Goal: Transaction & Acquisition: Purchase product/service

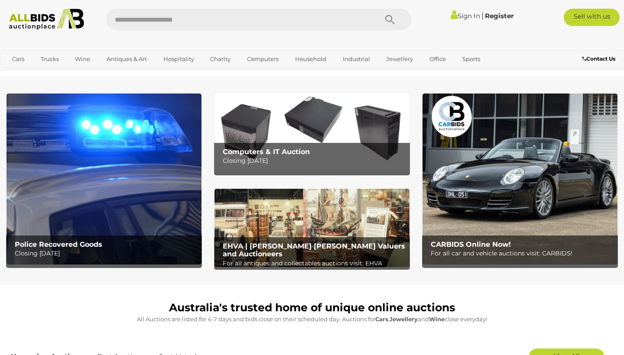
click at [237, 23] on input "text" at bounding box center [237, 20] width 263 height 22
type input "********"
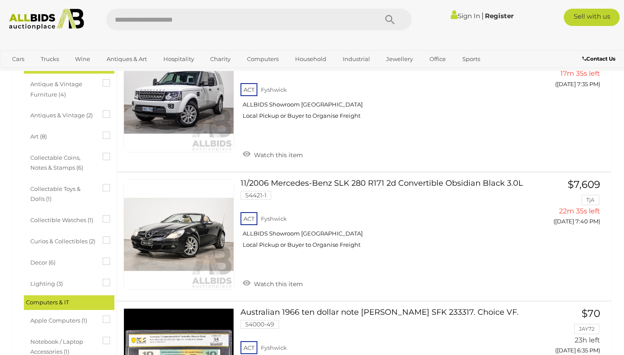
scroll to position [429, 0]
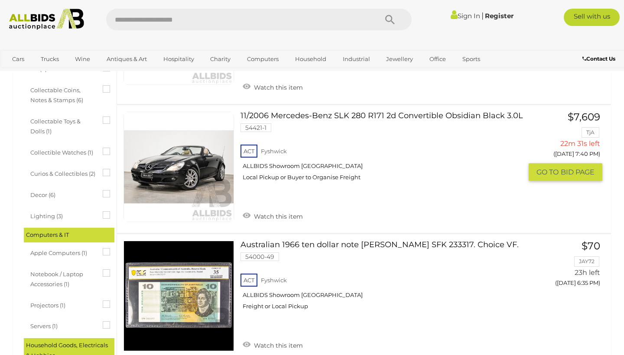
click at [415, 113] on link "11/2006 Mercedes-Benz SLK 280 R171 2d Convertible Obsidian Black 3.0L 54421-1 A…" at bounding box center [384, 150] width 275 height 76
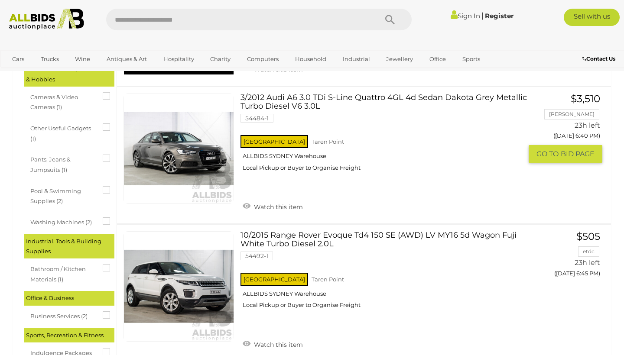
scroll to position [693, 0]
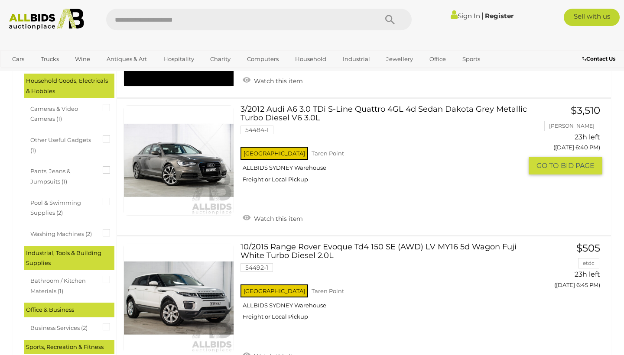
click at [335, 111] on link "3/2012 Audi A6 3.0 TDi S-Line Quattro 4GL 4d Sedan Dakota Grey Metallic Turbo D…" at bounding box center [384, 147] width 275 height 84
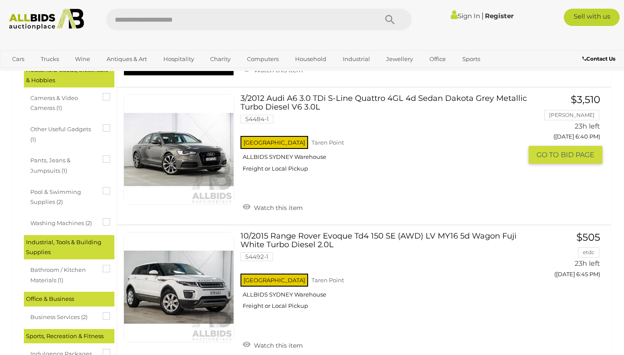
scroll to position [796, 0]
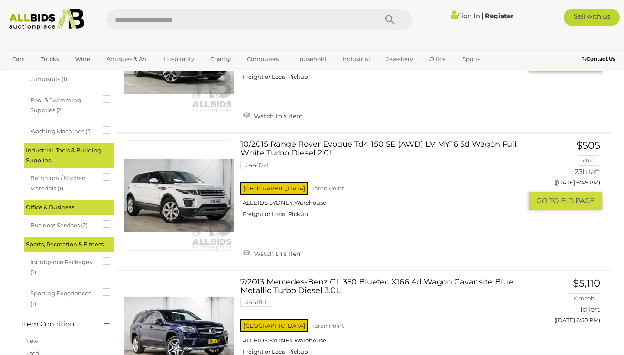
click at [322, 146] on link "10/2015 Range Rover Evoque Td4 150 SE (AWD) LV MY16 5d Wagon Fuji White Turbo D…" at bounding box center [384, 182] width 275 height 84
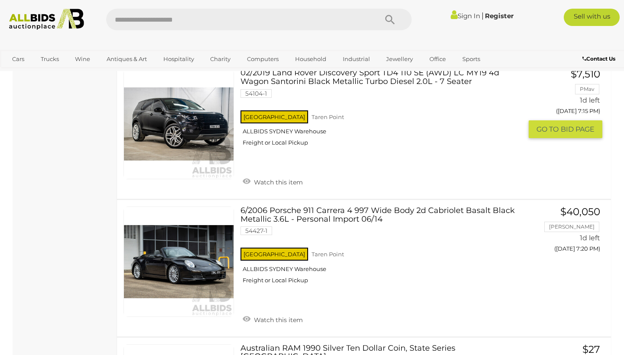
scroll to position [1971, 0]
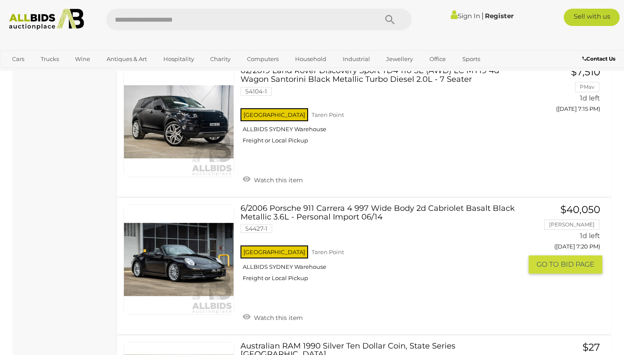
click at [367, 205] on link "6/2006 Porsche 911 Carrera 4 997 Wide Body 2d Cabriolet Basalt Black Metallic 3…" at bounding box center [384, 247] width 275 height 84
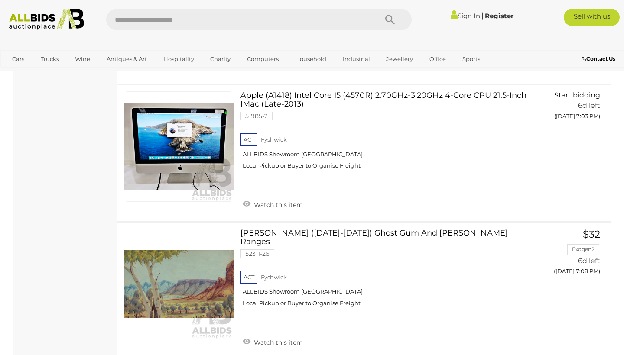
scroll to position [6489, 0]
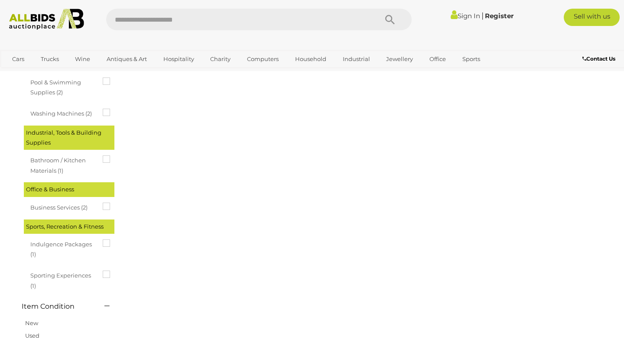
scroll to position [0, 0]
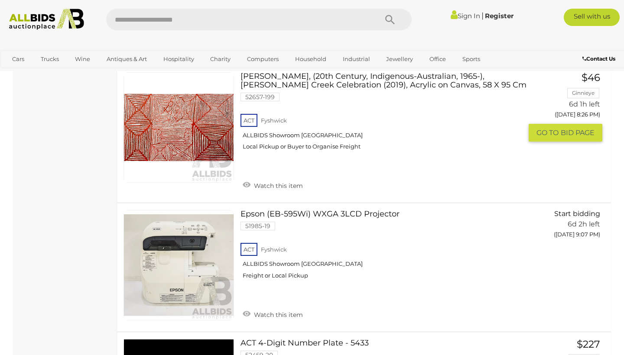
scroll to position [1362, 0]
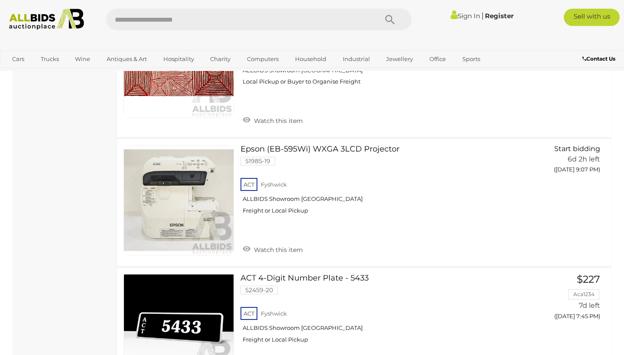
click at [191, 25] on input "text" at bounding box center [237, 20] width 263 height 22
type input "*******"
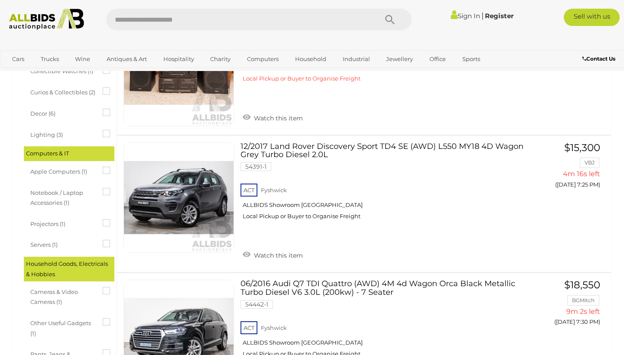
scroll to position [338, 0]
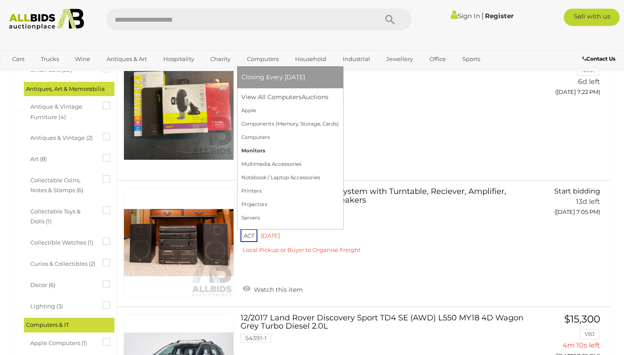
click at [275, 145] on link "Monitors" at bounding box center [289, 150] width 97 height 13
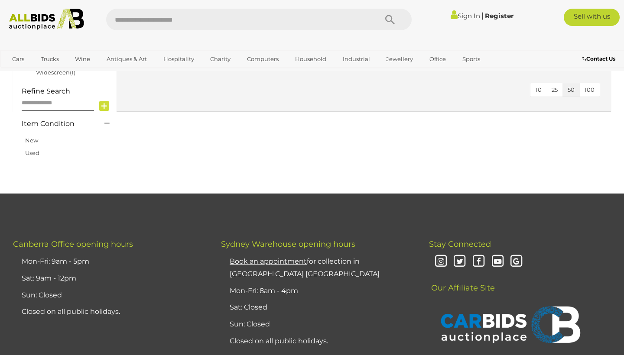
scroll to position [62, 0]
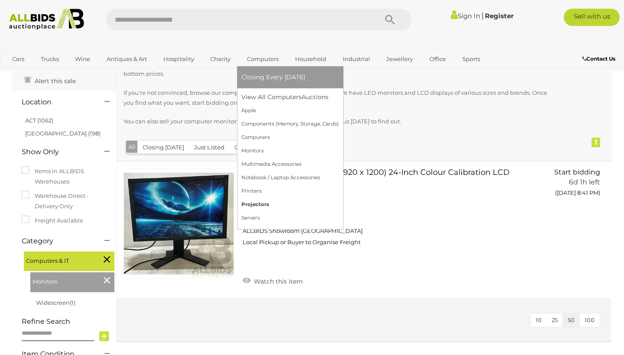
click at [296, 201] on link "Projectors" at bounding box center [289, 204] width 97 height 13
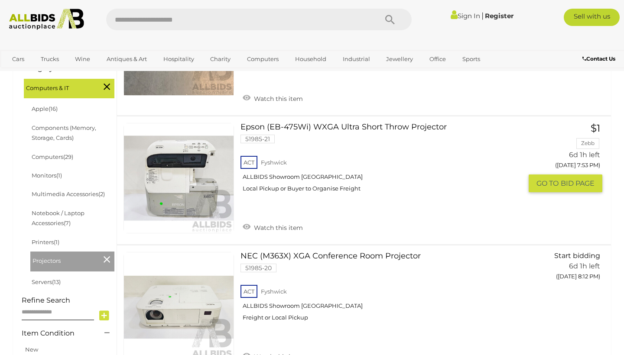
scroll to position [110, 0]
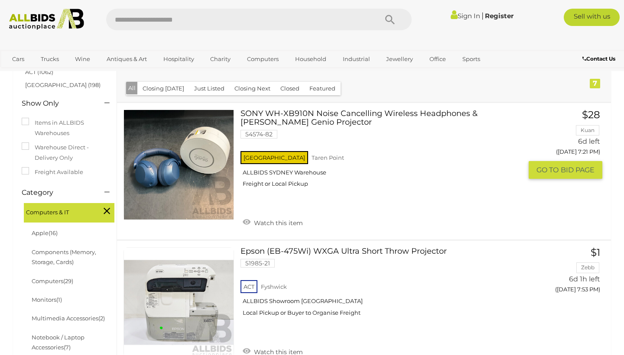
click at [306, 121] on link "SONY WH-XB910N Noise Cancelling Wireless Headphones & Mirabella Genio Projector…" at bounding box center [384, 152] width 275 height 84
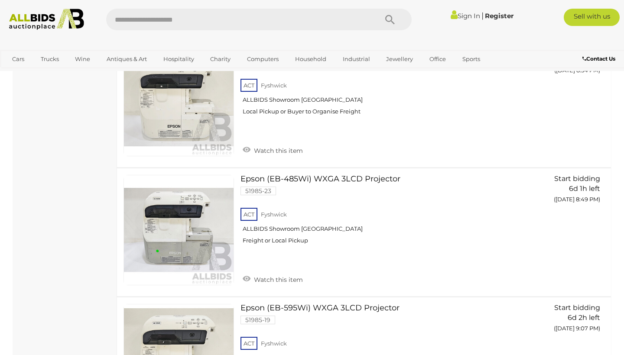
scroll to position [616, 0]
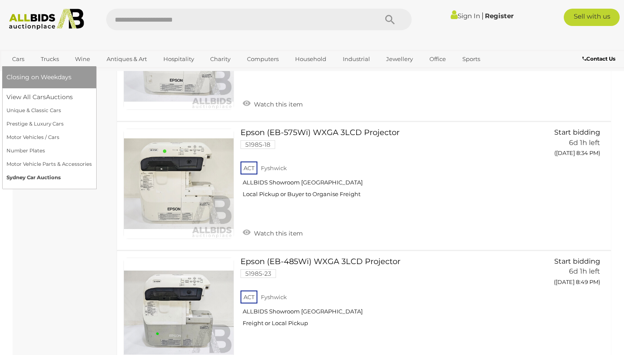
click at [38, 178] on link "Sydney Car Auctions" at bounding box center [48, 177] width 85 height 13
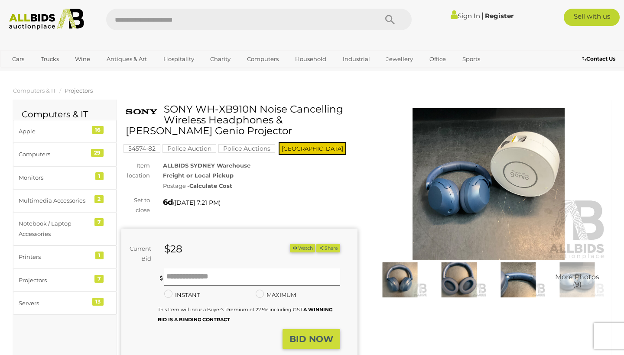
click at [446, 237] on img at bounding box center [488, 184] width 236 height 152
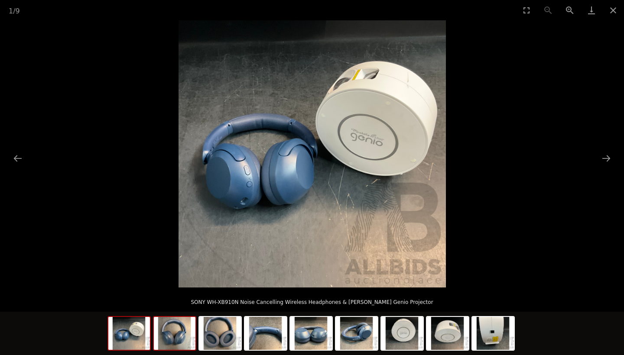
click at [191, 336] on img at bounding box center [175, 333] width 42 height 33
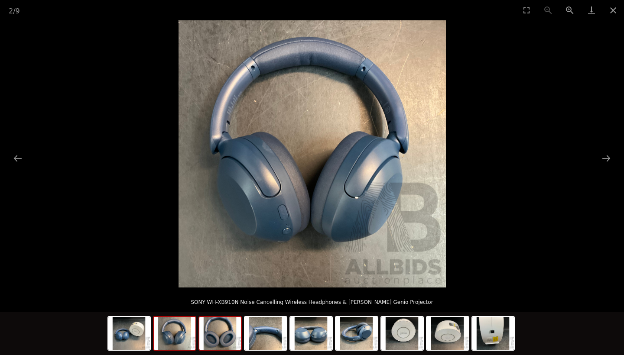
click at [226, 337] on img at bounding box center [220, 333] width 42 height 33
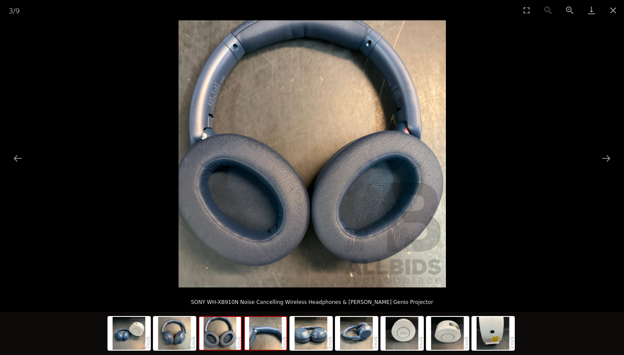
click at [279, 339] on img at bounding box center [266, 333] width 42 height 33
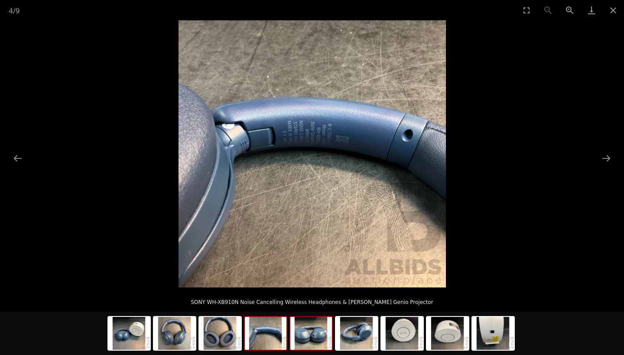
click at [319, 345] on img at bounding box center [311, 333] width 42 height 33
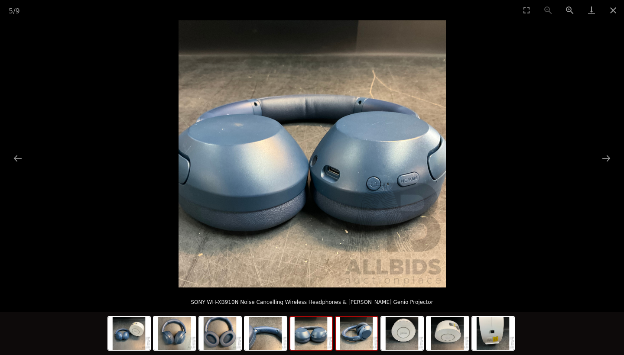
click at [371, 349] on img at bounding box center [357, 333] width 42 height 33
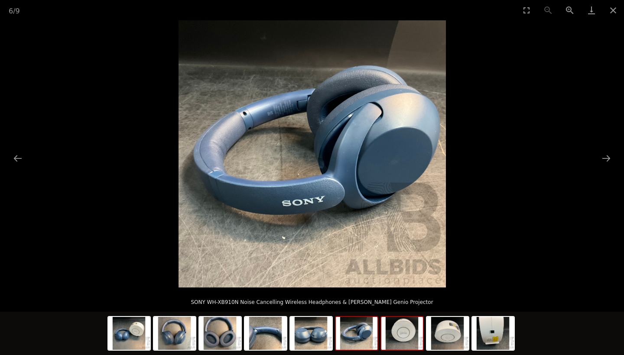
click at [409, 340] on img at bounding box center [402, 333] width 42 height 33
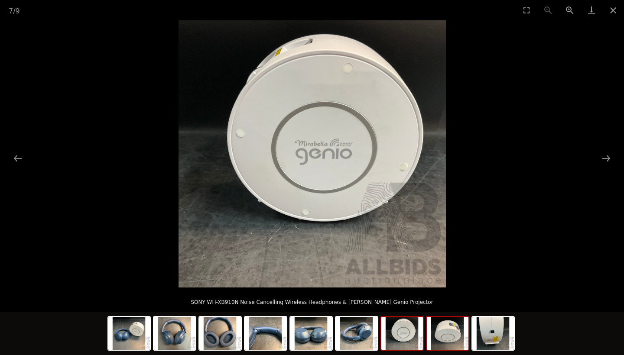
click at [432, 344] on img at bounding box center [448, 333] width 42 height 33
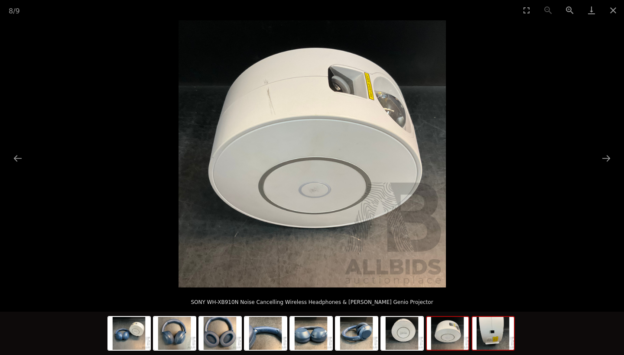
click at [481, 344] on img at bounding box center [493, 333] width 42 height 33
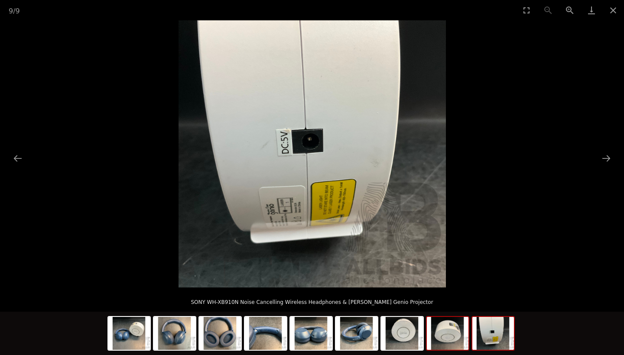
click at [448, 339] on img at bounding box center [448, 333] width 42 height 33
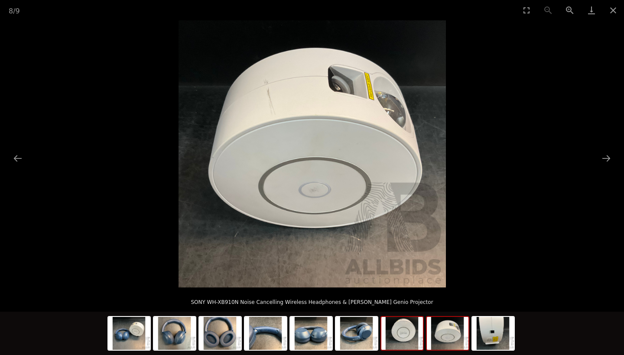
click at [403, 332] on img at bounding box center [402, 333] width 42 height 33
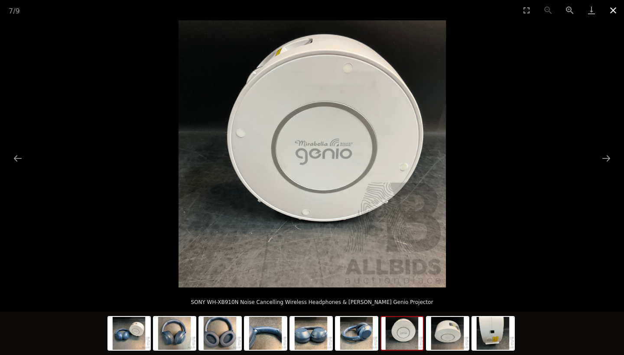
click at [617, 13] on button "Close gallery" at bounding box center [613, 10] width 22 height 20
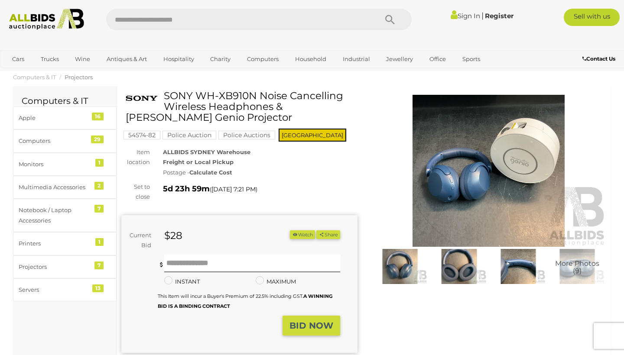
scroll to position [15, 0]
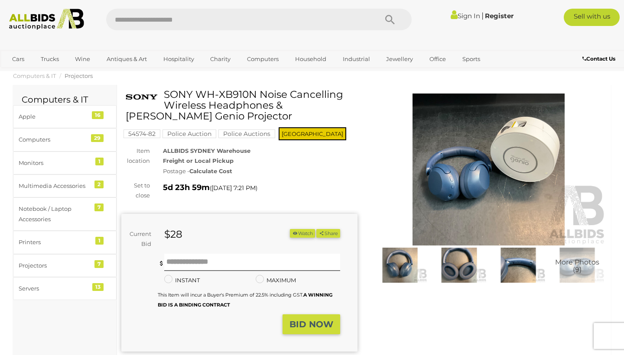
drag, startPoint x: 201, startPoint y: 116, endPoint x: 287, endPoint y: 105, distance: 87.0
click at [287, 105] on h1 "SONY WH-XB910N Noise Cancelling Wireless Headphones & Mirabella Genio Projector" at bounding box center [241, 105] width 230 height 33
copy h1 "Mirabella Genio Projecto"
click at [369, 163] on div "More Photos (9)" at bounding box center [488, 189] width 249 height 201
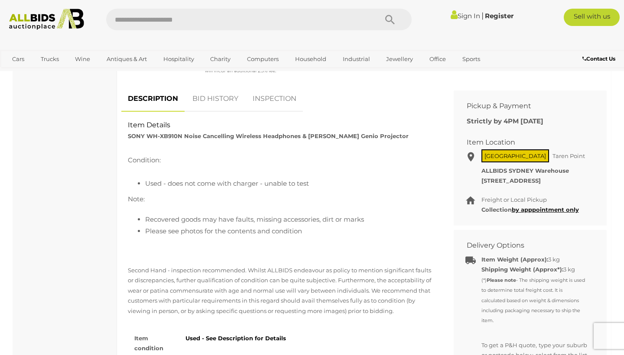
scroll to position [347, 0]
